Goal: Navigation & Orientation: Find specific page/section

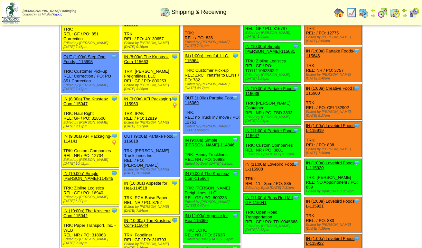
scroll to position [225, 0]
